Goal: Task Accomplishment & Management: Use online tool/utility

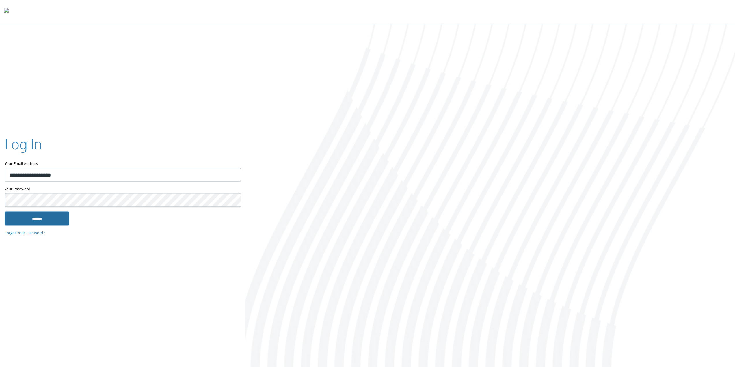
click at [61, 212] on input "******" at bounding box center [37, 219] width 65 height 14
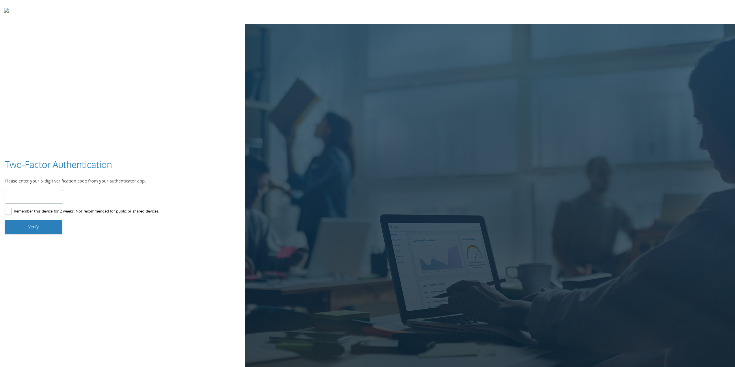
click at [45, 195] on input "number" at bounding box center [34, 197] width 58 height 14
type input "******"
